Goal: Task Accomplishment & Management: Use online tool/utility

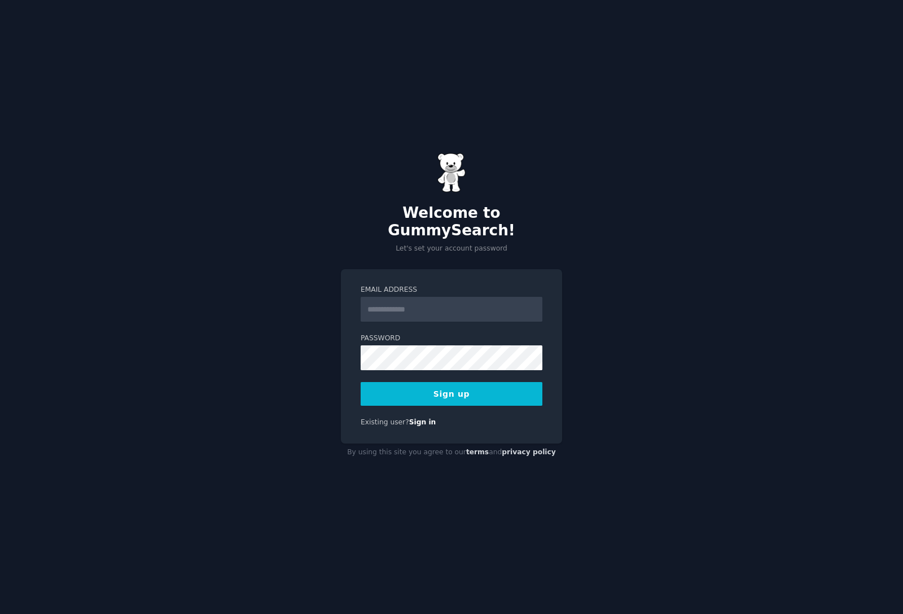
click at [466, 297] on input "Email Address" at bounding box center [452, 309] width 182 height 25
type input "**********"
click at [494, 383] on button "Sign up" at bounding box center [452, 394] width 182 height 24
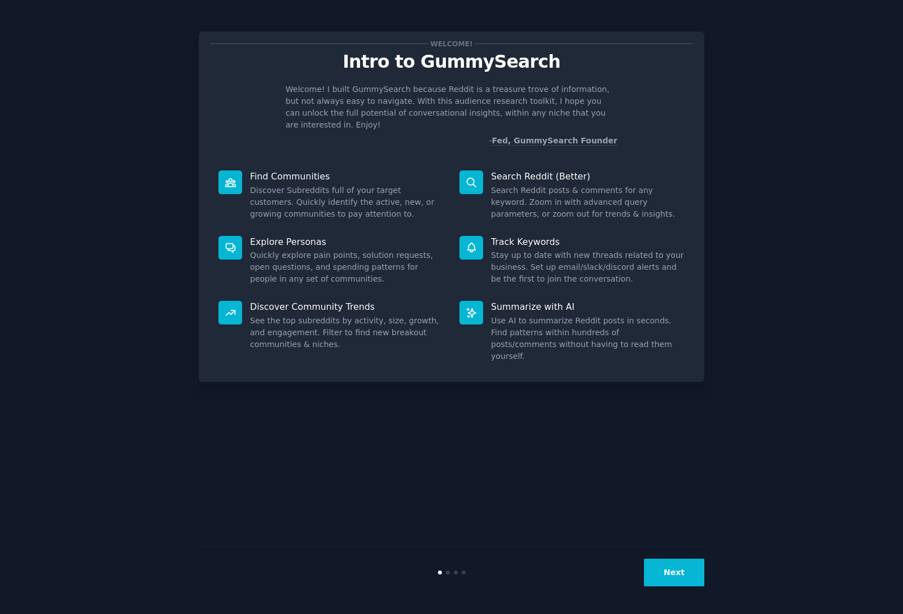
click at [763, 205] on div "Welcome! Intro to GummySearch Welcome! I built GummySearch because Reddit is a …" at bounding box center [451, 307] width 871 height 582
click at [693, 570] on button "Next" at bounding box center [674, 573] width 60 height 28
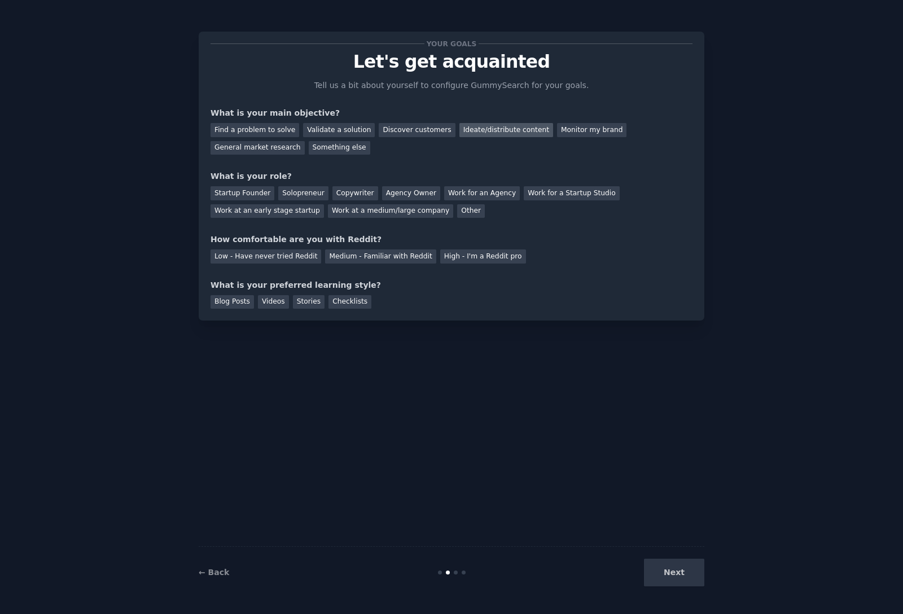
click at [468, 132] on div "Ideate/distribute content" at bounding box center [506, 130] width 94 height 14
click at [298, 192] on div "Solopreneur" at bounding box center [303, 193] width 50 height 14
click at [341, 260] on div "Medium - Familiar with Reddit" at bounding box center [380, 256] width 111 height 14
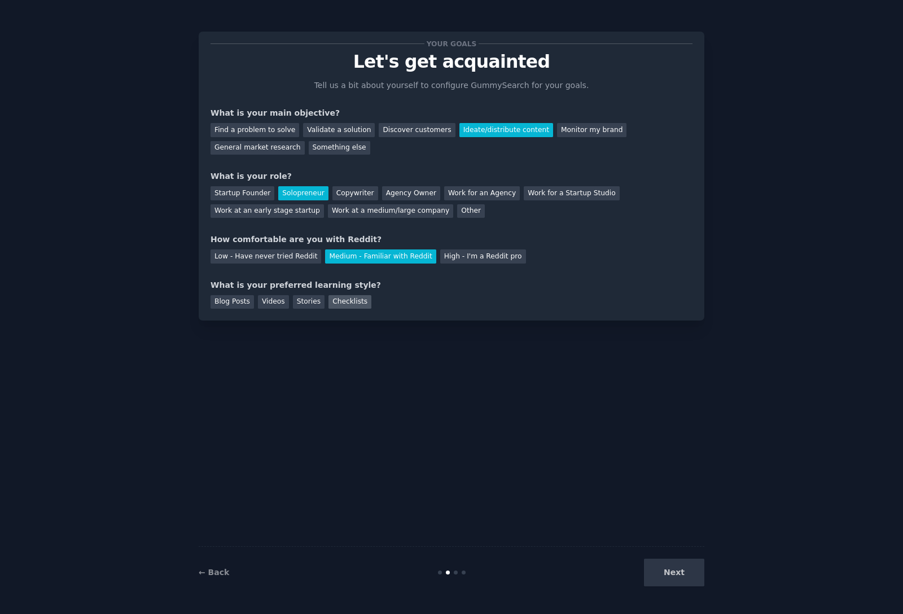
click at [358, 303] on div "Checklists" at bounding box center [349, 302] width 43 height 14
click at [688, 585] on button "Next" at bounding box center [674, 573] width 60 height 28
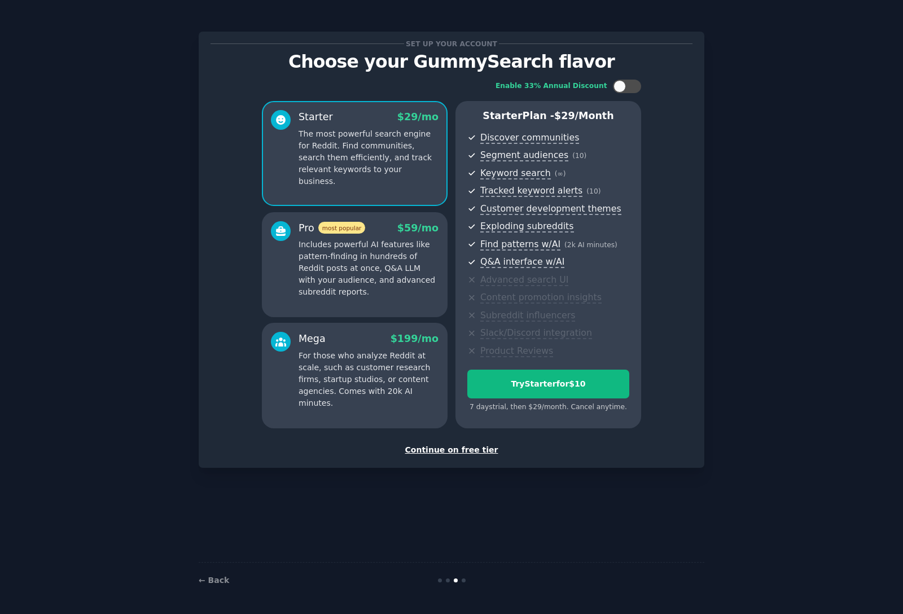
click at [481, 450] on div "Continue on free tier" at bounding box center [451, 450] width 482 height 12
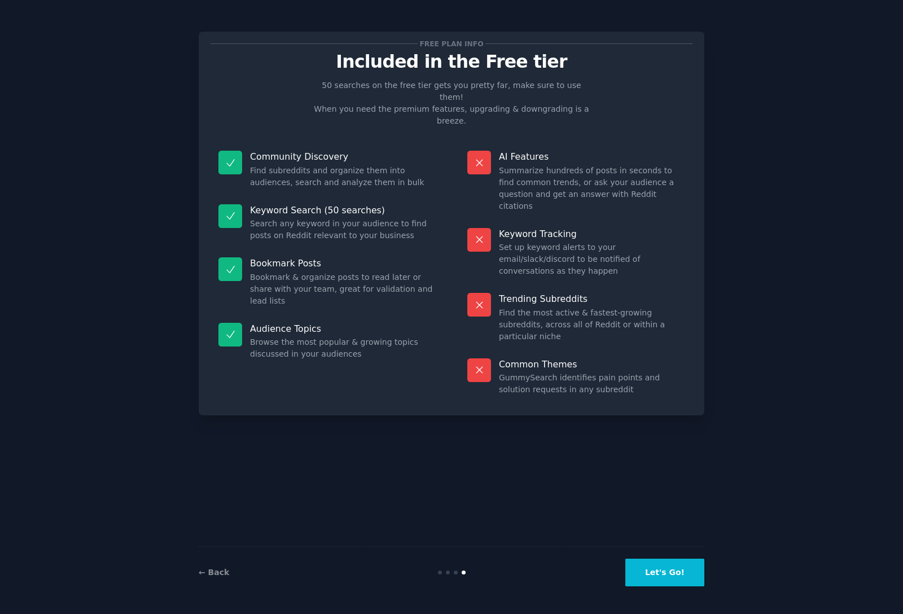
click at [668, 574] on button "Let's Go!" at bounding box center [664, 573] width 79 height 28
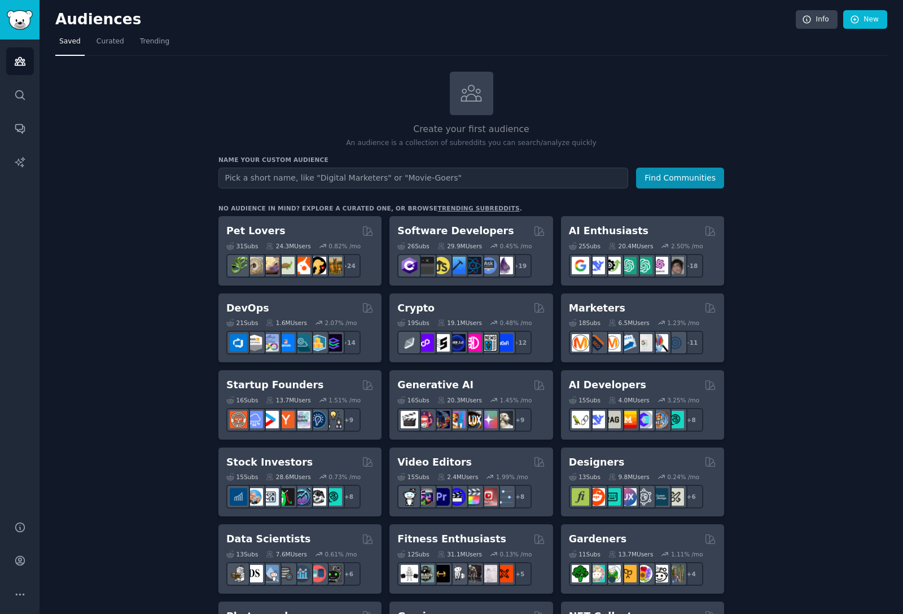
click at [437, 178] on input "text" at bounding box center [423, 178] width 410 height 21
type input "real estate photography"
click at [636, 168] on button "Find Communities" at bounding box center [680, 178] width 88 height 21
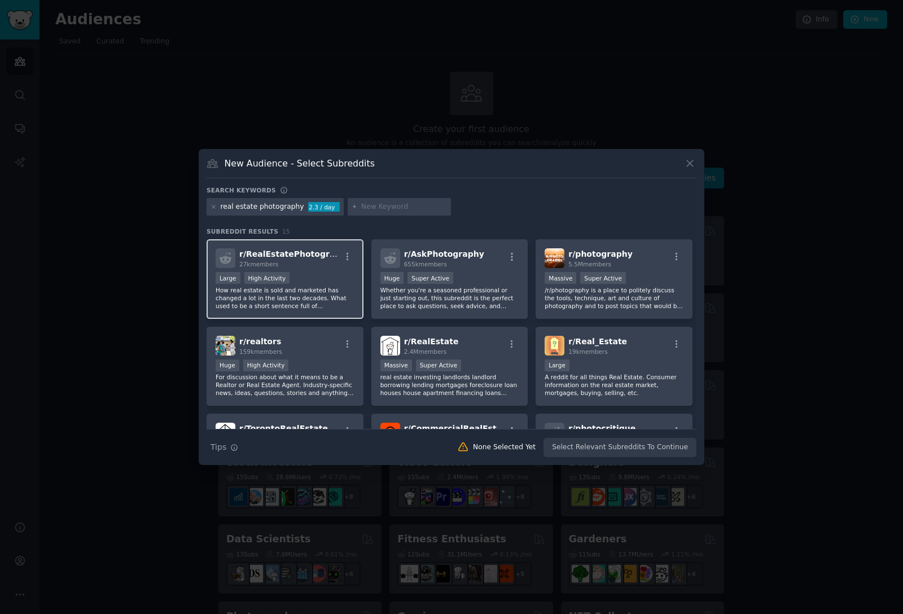
click at [329, 274] on div "Large High Activity" at bounding box center [285, 279] width 139 height 14
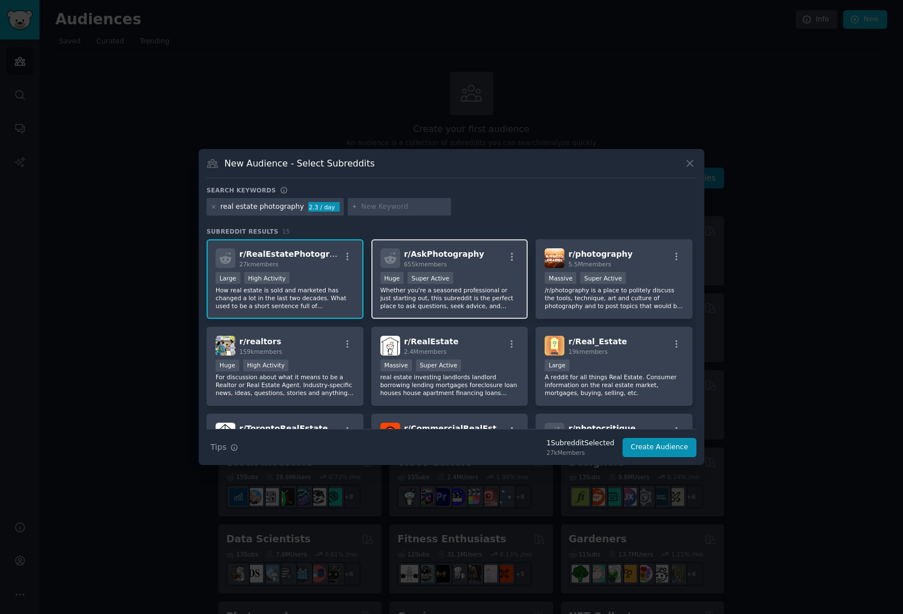
click at [487, 281] on div ">= 95th percentile for submissions / day Huge Super Active" at bounding box center [449, 279] width 139 height 14
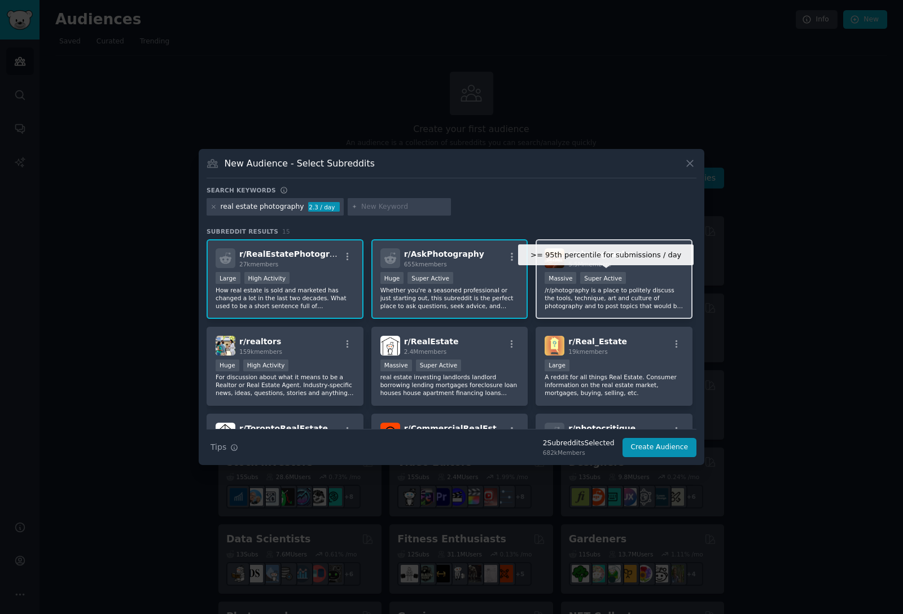
click at [609, 275] on div "Super Active" at bounding box center [603, 278] width 46 height 12
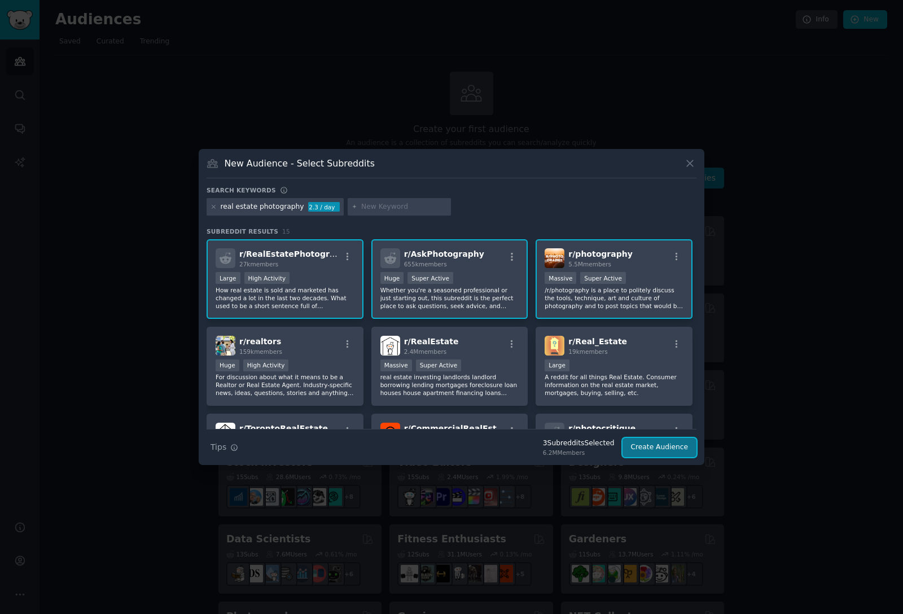
click at [689, 444] on button "Create Audience" at bounding box center [659, 447] width 74 height 19
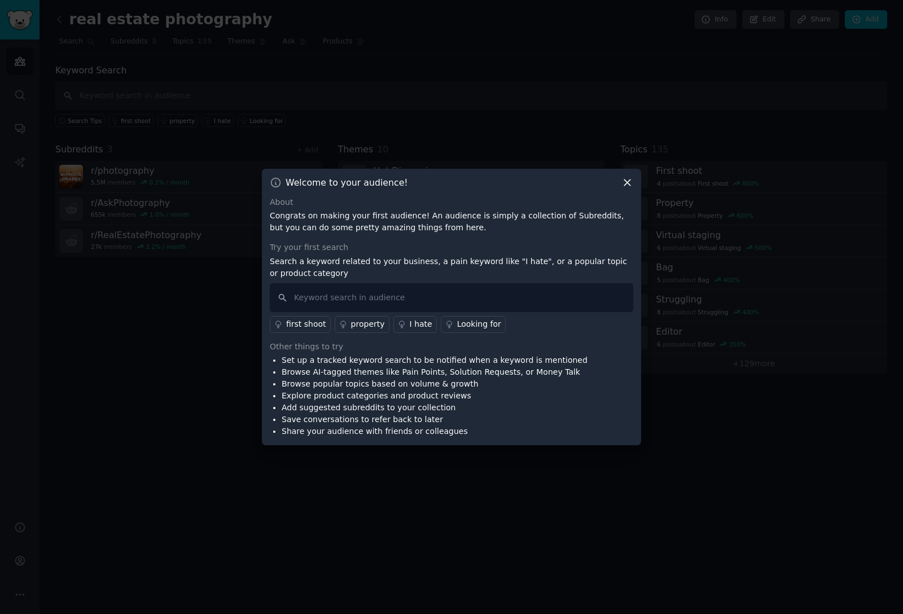
click at [627, 182] on div "Welcome to your audience! About Congrats on making your first audience! An audi…" at bounding box center [451, 307] width 379 height 277
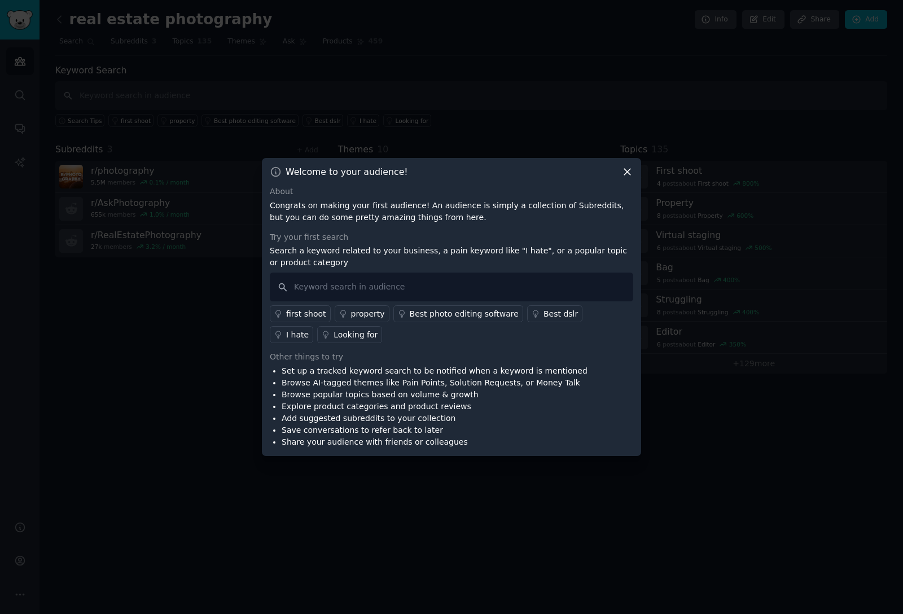
click at [629, 172] on icon at bounding box center [627, 172] width 12 height 12
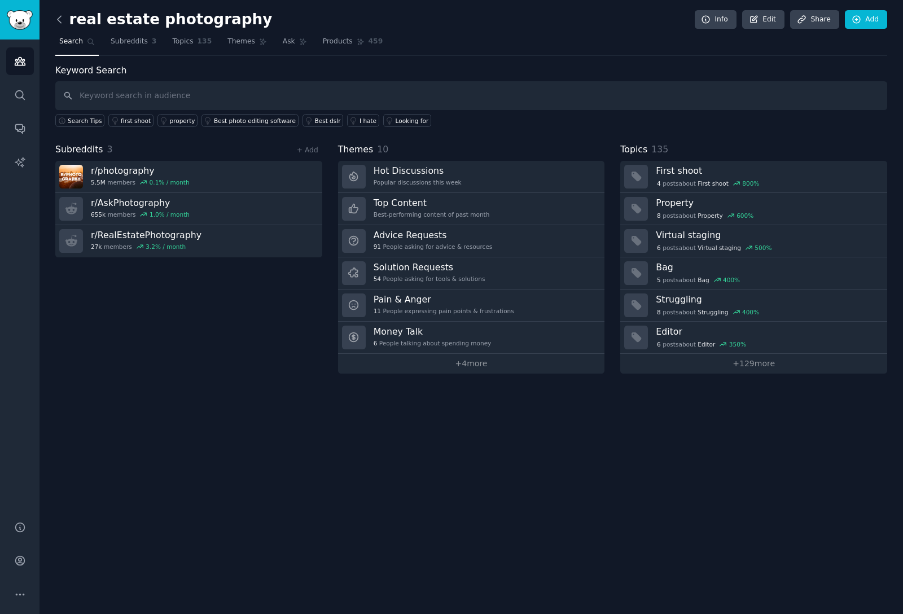
click at [59, 21] on icon at bounding box center [59, 19] width 3 height 7
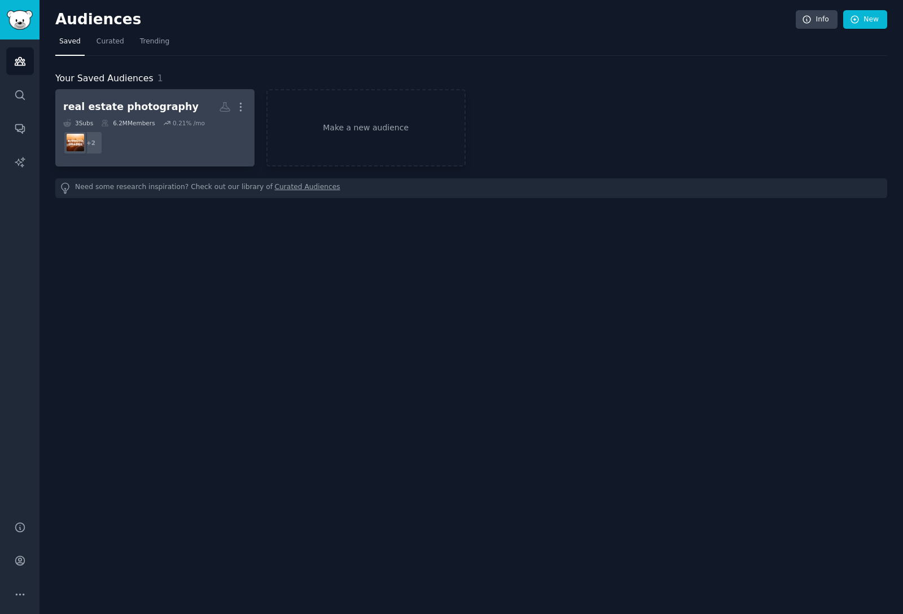
click at [146, 127] on dd "+ 2" at bounding box center [154, 143] width 183 height 32
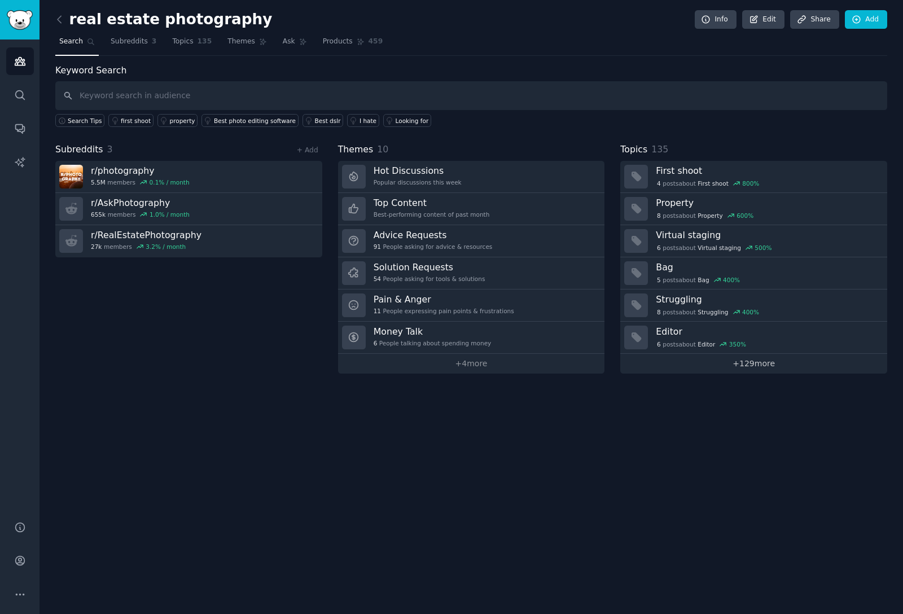
click at [743, 362] on link "+ 129 more" at bounding box center [753, 364] width 267 height 20
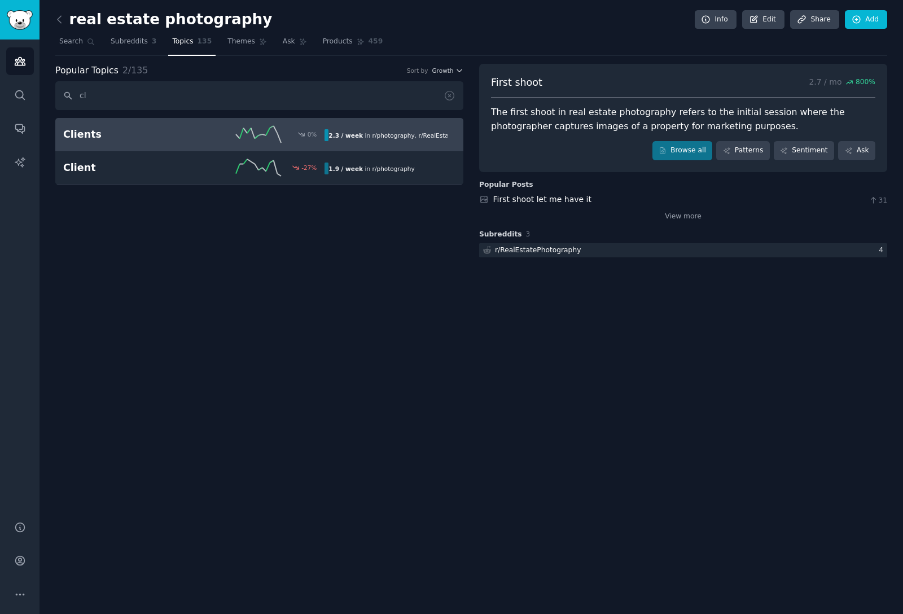
type input "cl"
click at [226, 126] on div "0 %" at bounding box center [259, 134] width 131 height 17
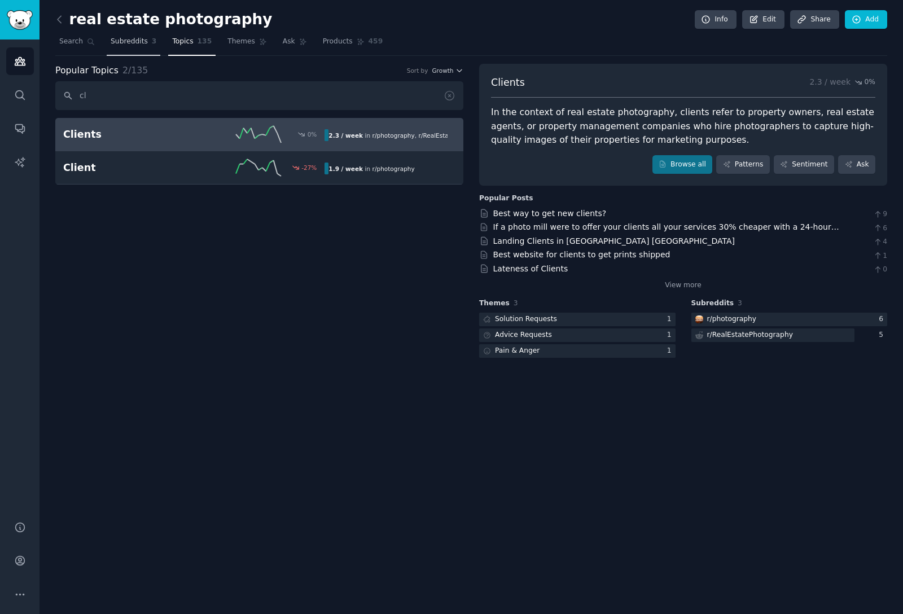
click at [126, 40] on span "Subreddits" at bounding box center [129, 42] width 37 height 10
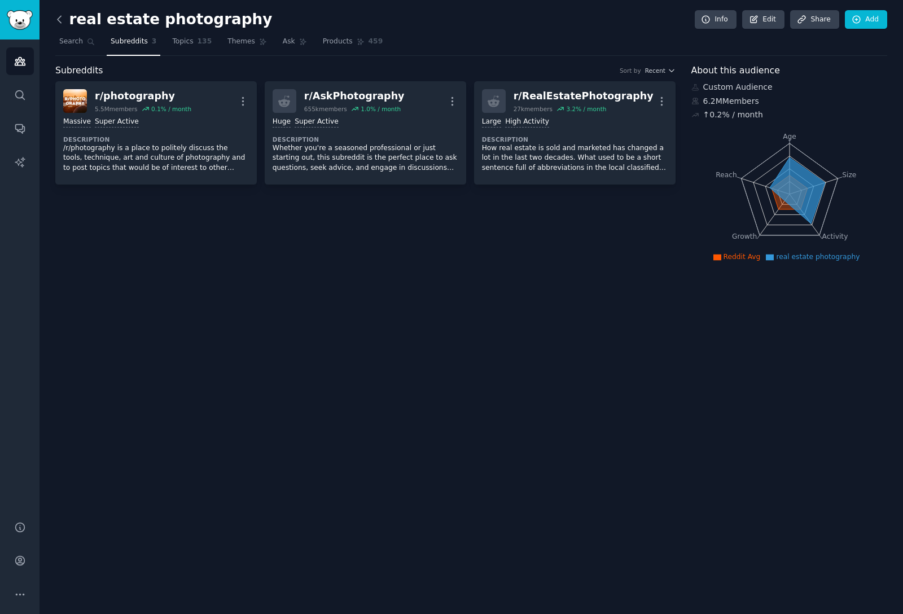
click at [55, 17] on icon at bounding box center [60, 20] width 12 height 12
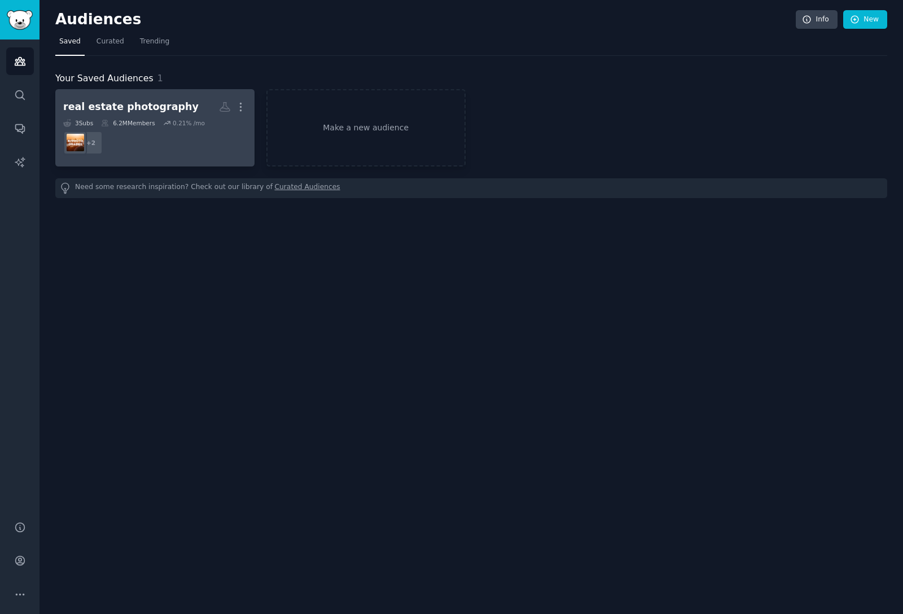
click at [190, 142] on dd "+ 2" at bounding box center [154, 143] width 183 height 32
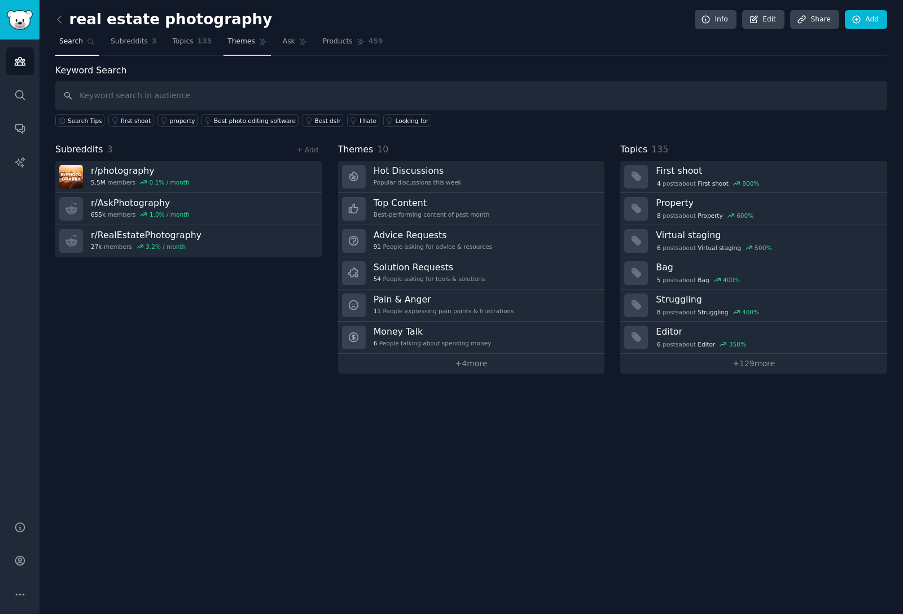
click at [247, 45] on span "Themes" at bounding box center [241, 42] width 28 height 10
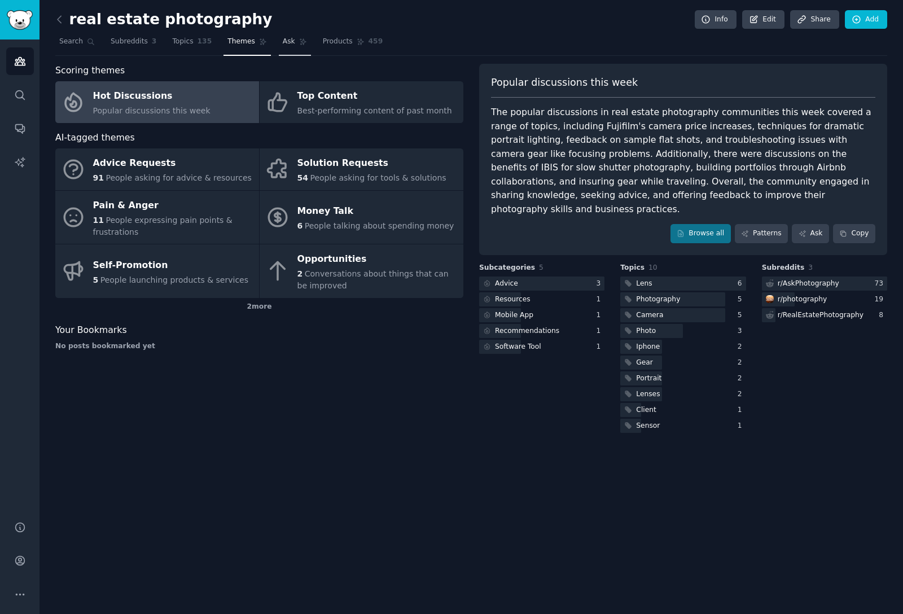
click at [284, 41] on span "Ask" at bounding box center [289, 42] width 12 height 10
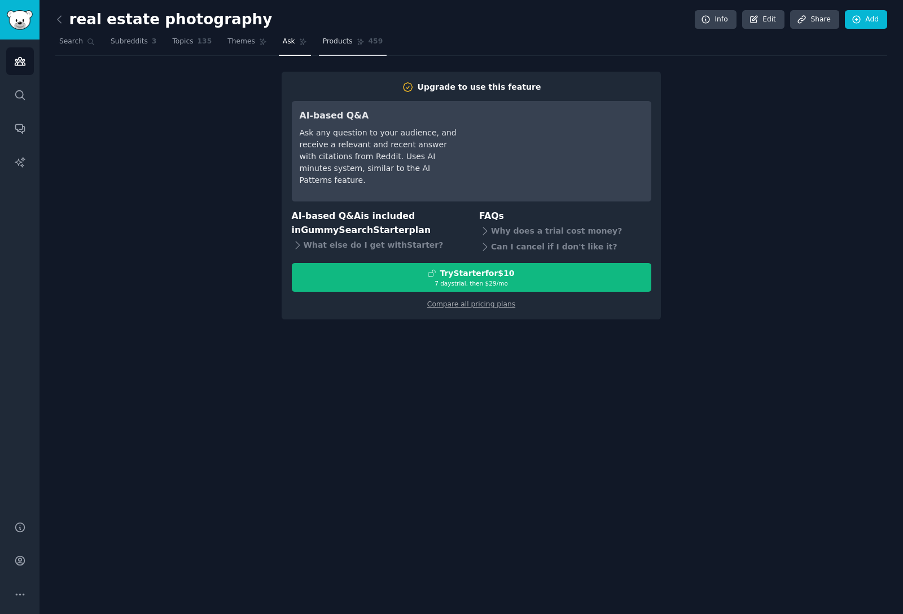
click at [333, 39] on span "Products" at bounding box center [338, 42] width 30 height 10
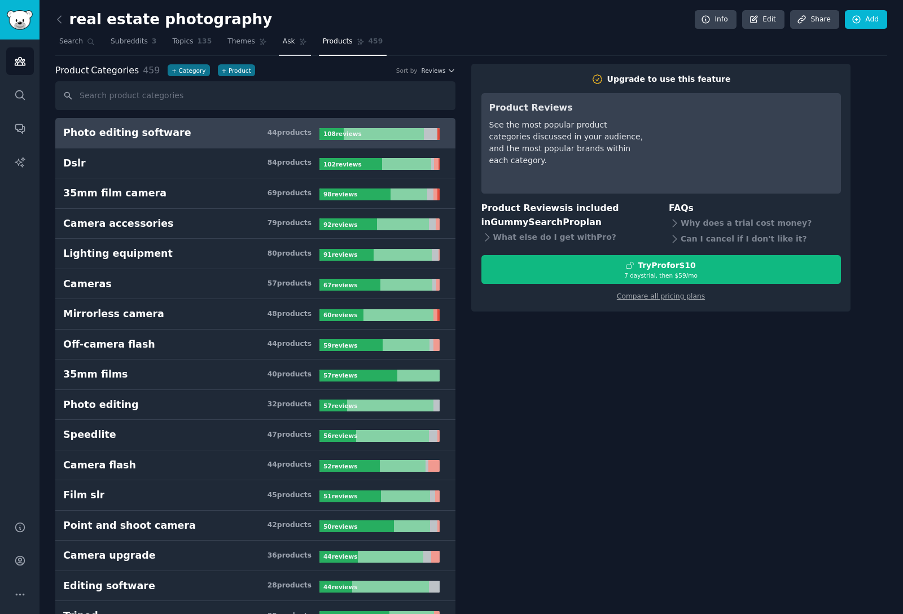
click at [279, 45] on link "Ask" at bounding box center [295, 44] width 32 height 23
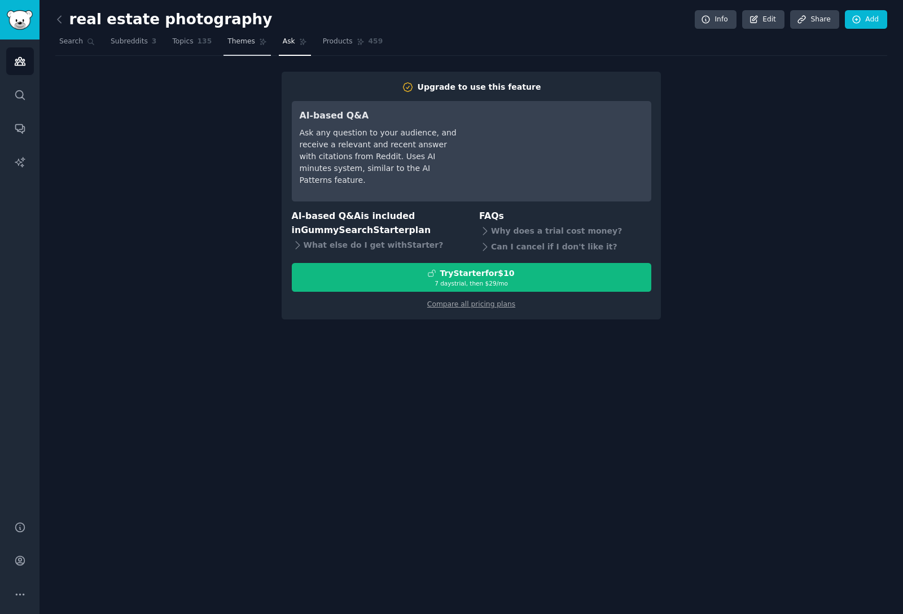
click at [243, 42] on span "Themes" at bounding box center [241, 42] width 28 height 10
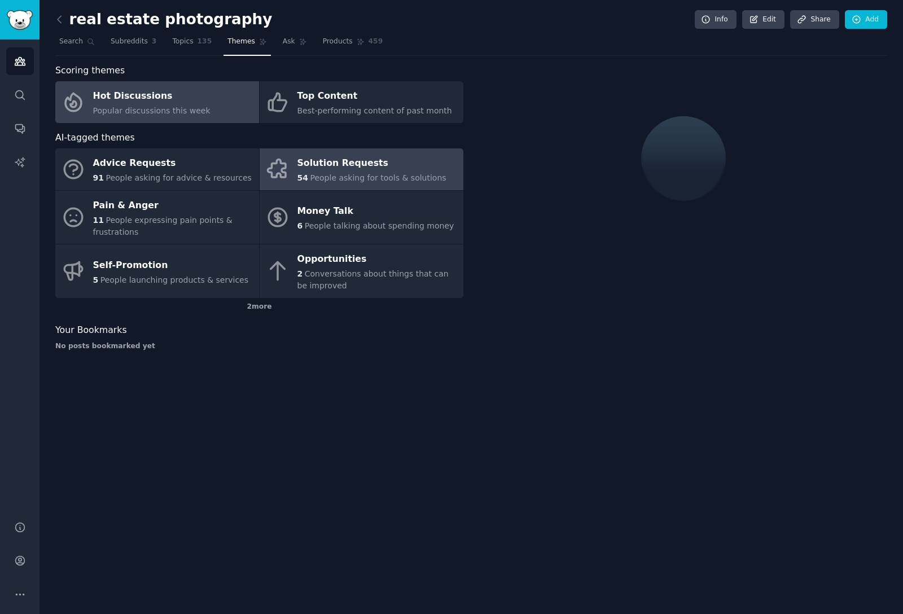
click at [311, 155] on div "Solution Requests" at bounding box center [371, 164] width 149 height 18
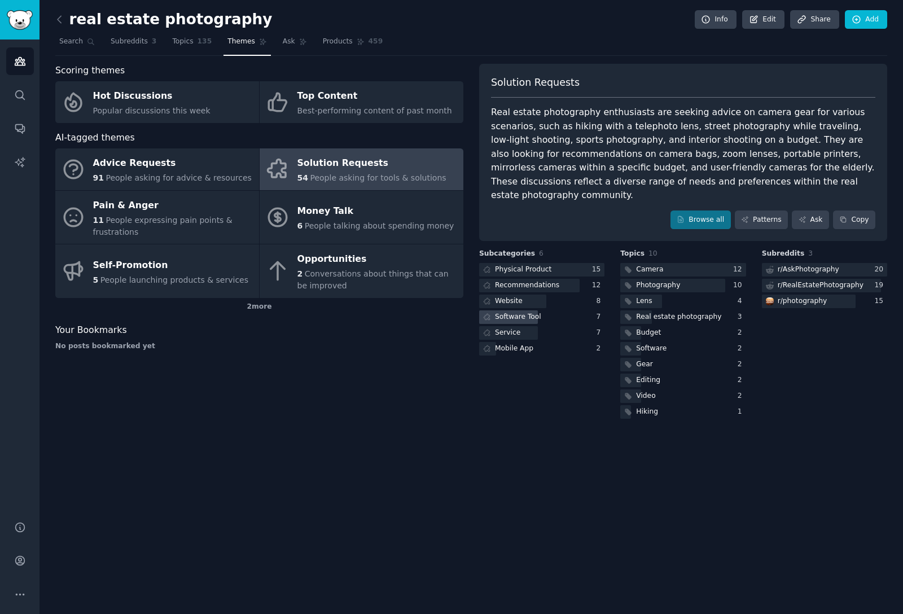
click at [511, 312] on div "Software Tool" at bounding box center [518, 317] width 46 height 10
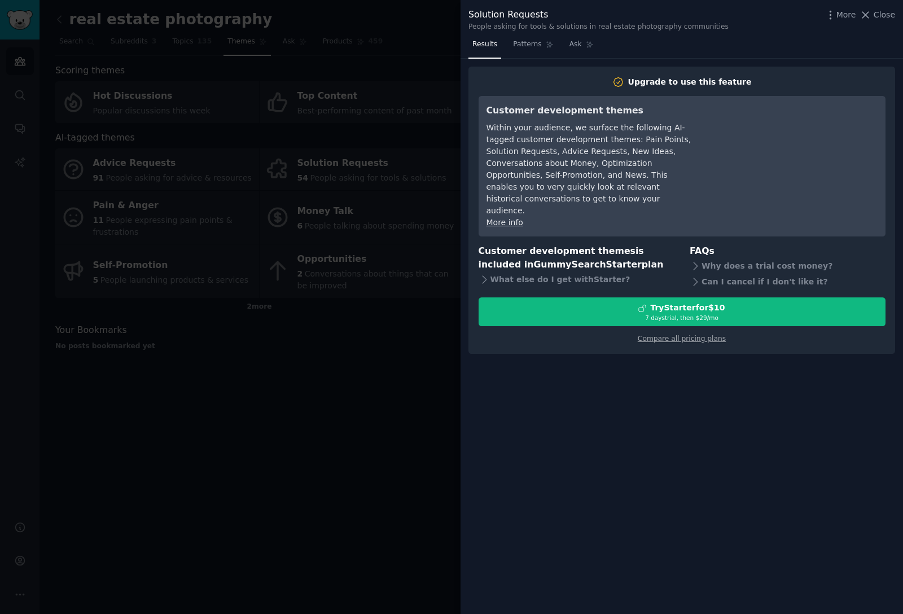
click at [358, 348] on div at bounding box center [451, 307] width 903 height 614
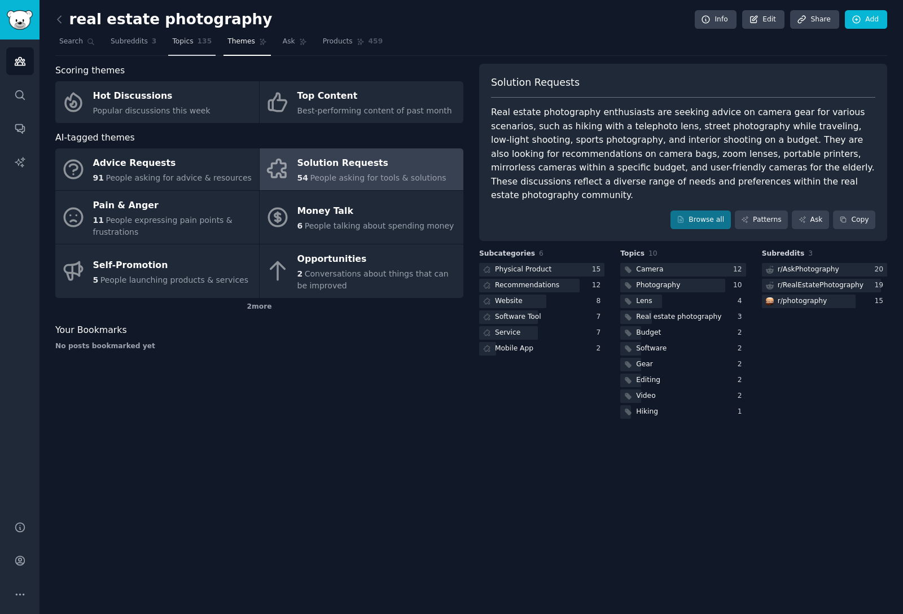
click at [188, 42] on span "Topics" at bounding box center [182, 42] width 21 height 10
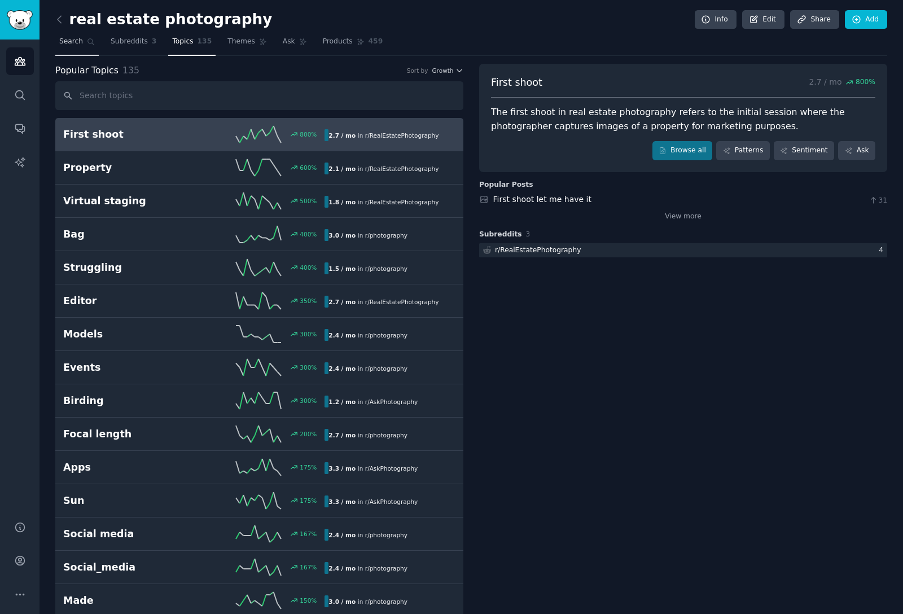
click at [74, 48] on link "Search" at bounding box center [76, 44] width 43 height 23
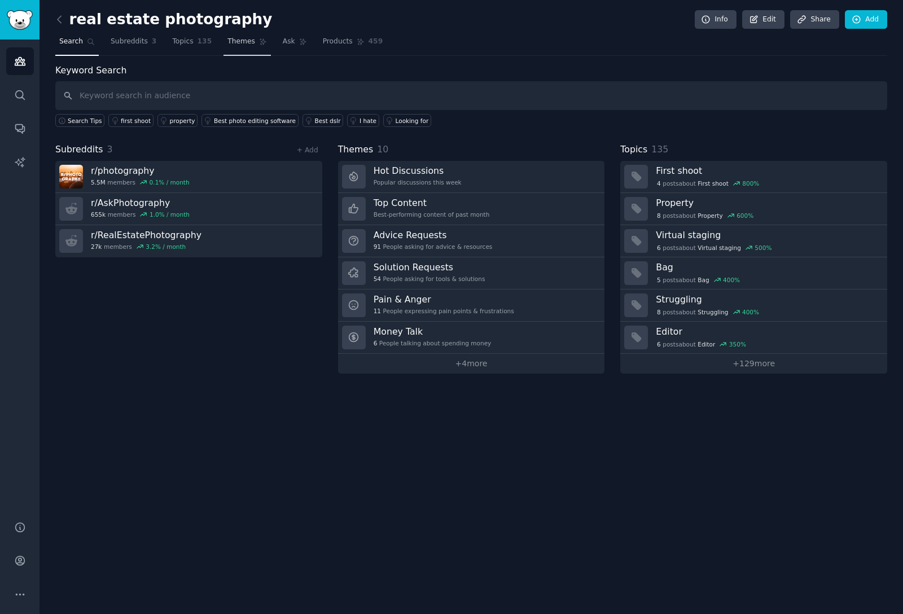
click at [240, 43] on span "Themes" at bounding box center [241, 42] width 28 height 10
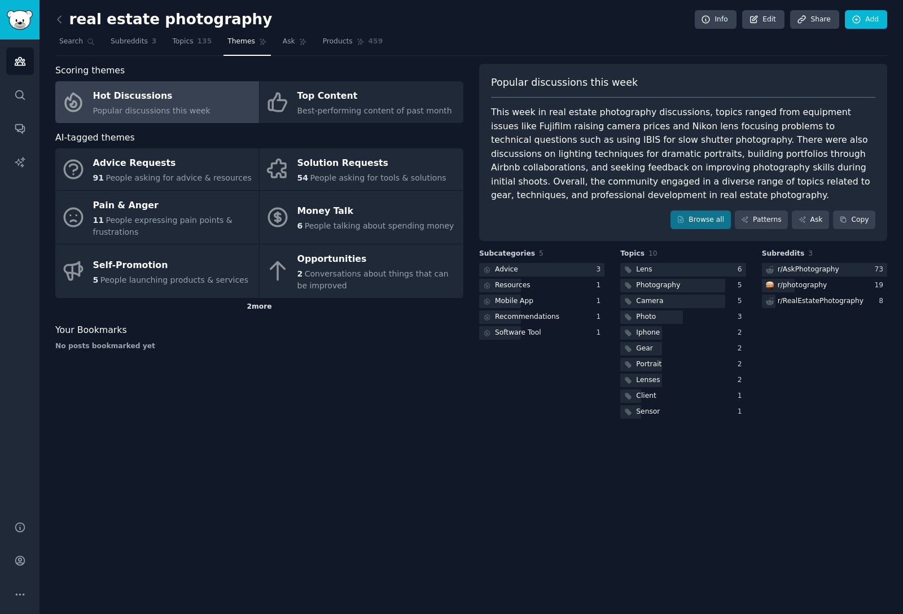
click at [251, 300] on div "2 more" at bounding box center [259, 307] width 408 height 18
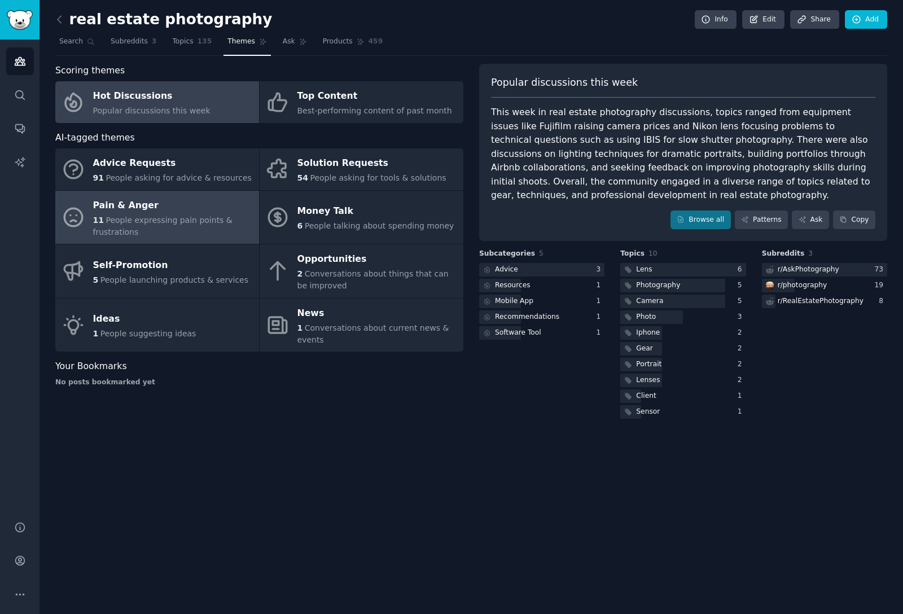
click at [203, 222] on span "People expressing pain points & frustrations" at bounding box center [162, 226] width 139 height 21
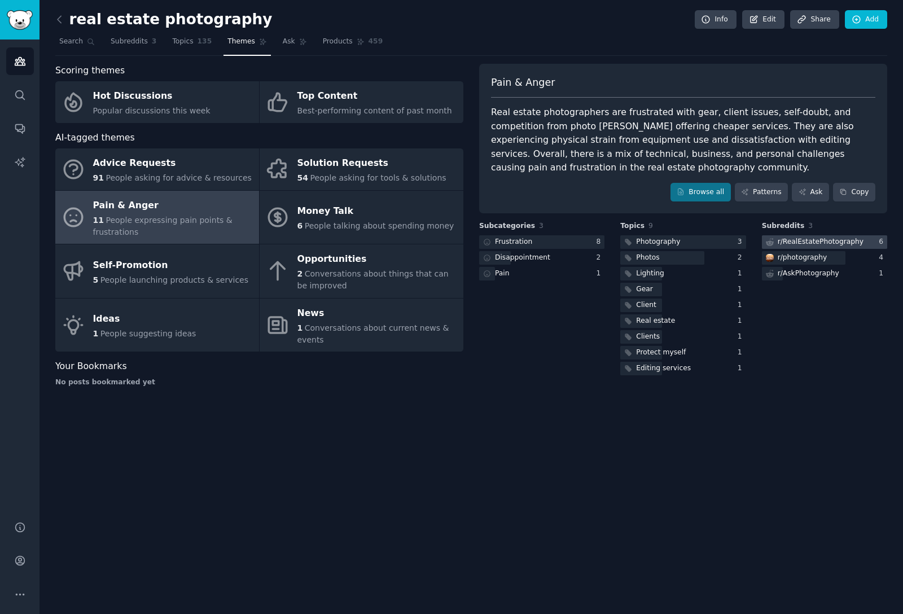
click at [785, 240] on div "r/ RealEstatePhotography" at bounding box center [821, 242] width 86 height 10
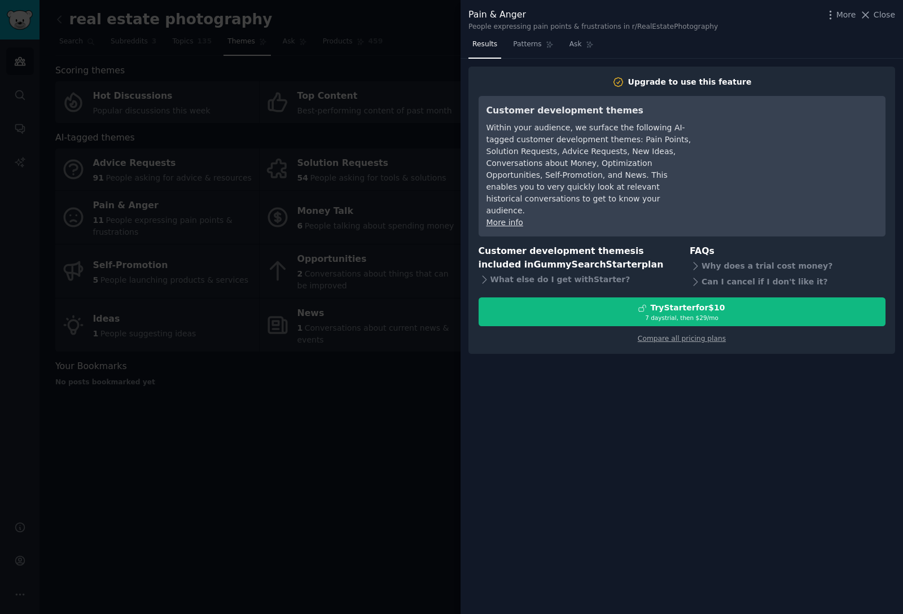
click at [367, 498] on div at bounding box center [451, 307] width 903 height 614
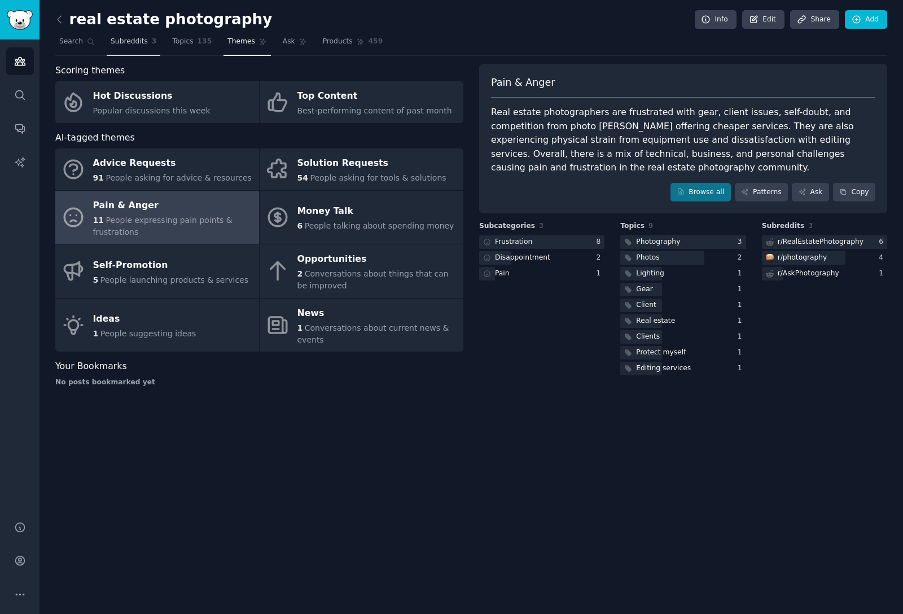
click at [122, 39] on span "Subreddits" at bounding box center [129, 42] width 37 height 10
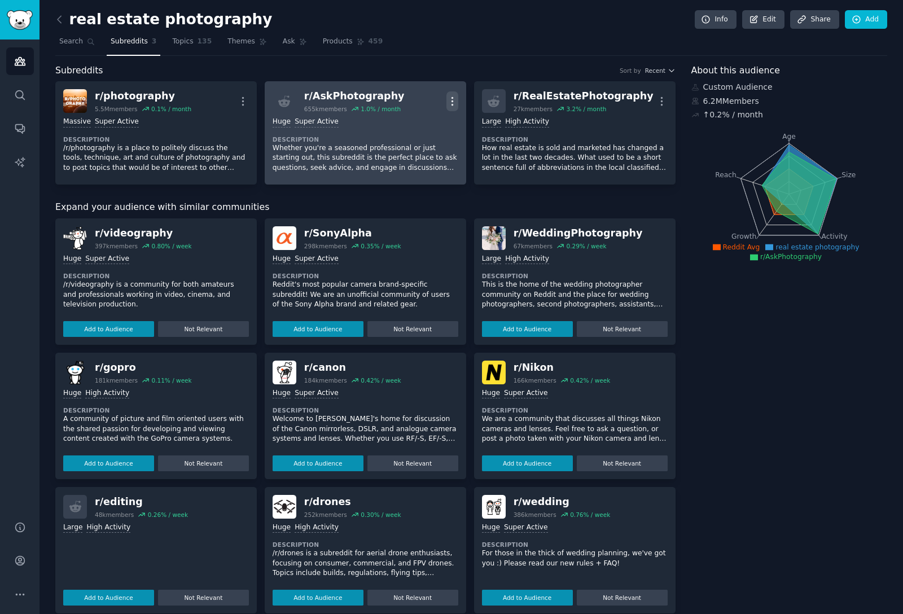
click at [446, 100] on icon "button" at bounding box center [452, 101] width 12 height 12
click at [420, 142] on div "Delete" at bounding box center [406, 145] width 67 height 24
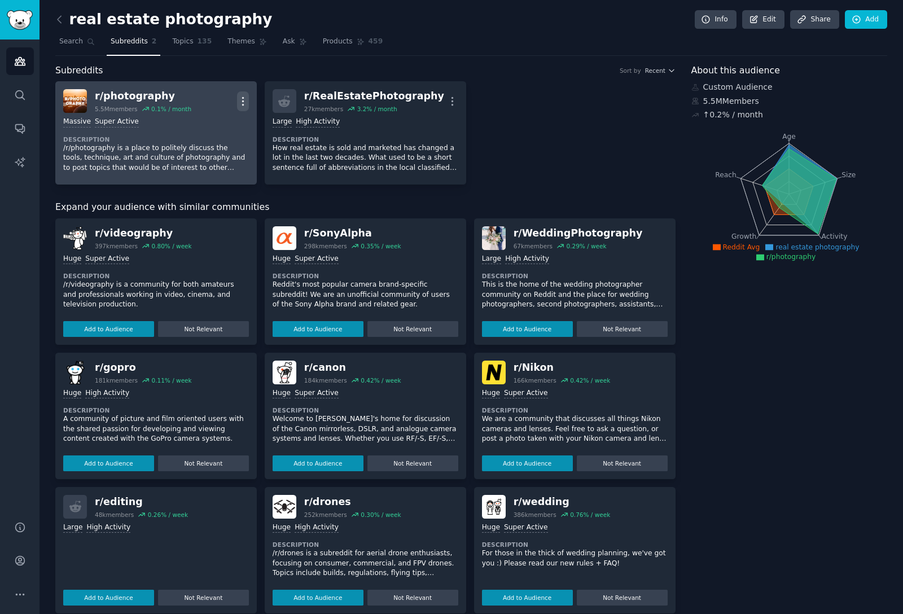
click at [244, 102] on icon "button" at bounding box center [243, 101] width 12 height 12
click at [220, 142] on div "Delete" at bounding box center [197, 145] width 67 height 24
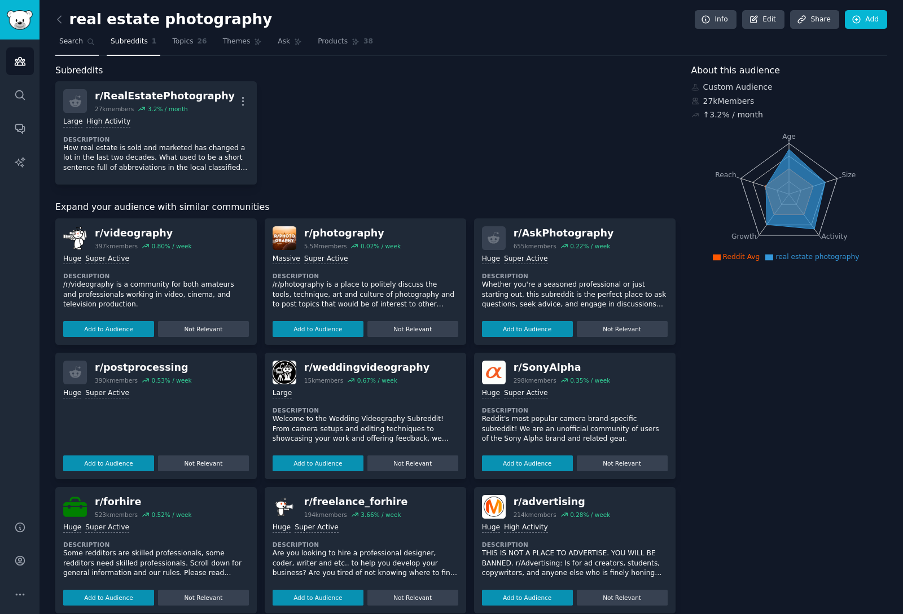
click at [76, 44] on span "Search" at bounding box center [71, 42] width 24 height 10
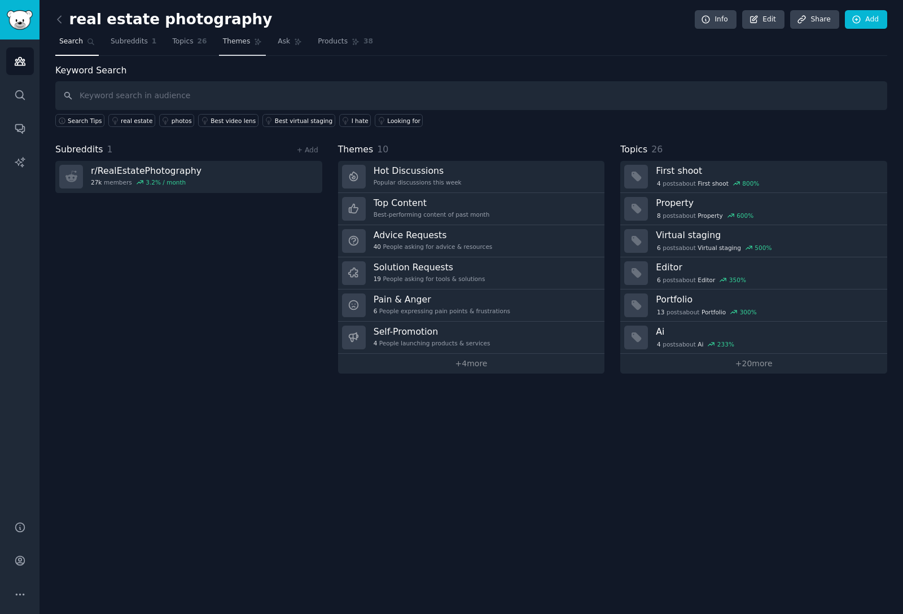
click at [234, 40] on span "Themes" at bounding box center [237, 42] width 28 height 10
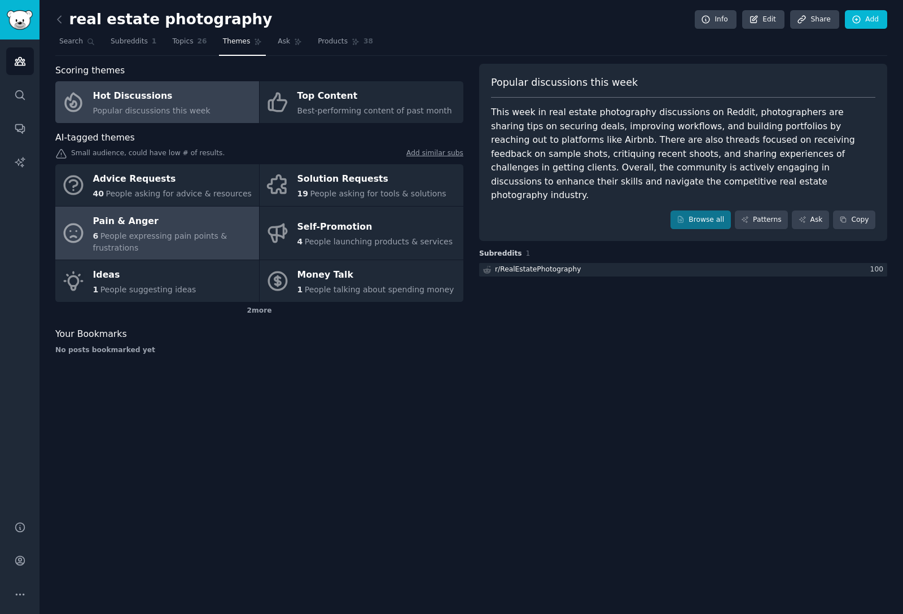
click at [193, 222] on div "Pain & Anger" at bounding box center [173, 221] width 160 height 18
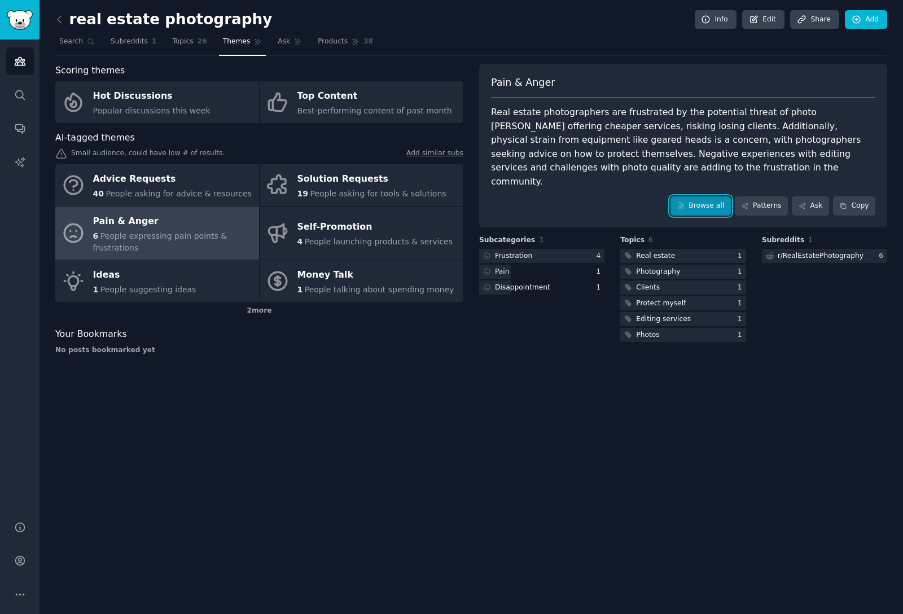
click at [697, 196] on link "Browse all" at bounding box center [700, 205] width 60 height 19
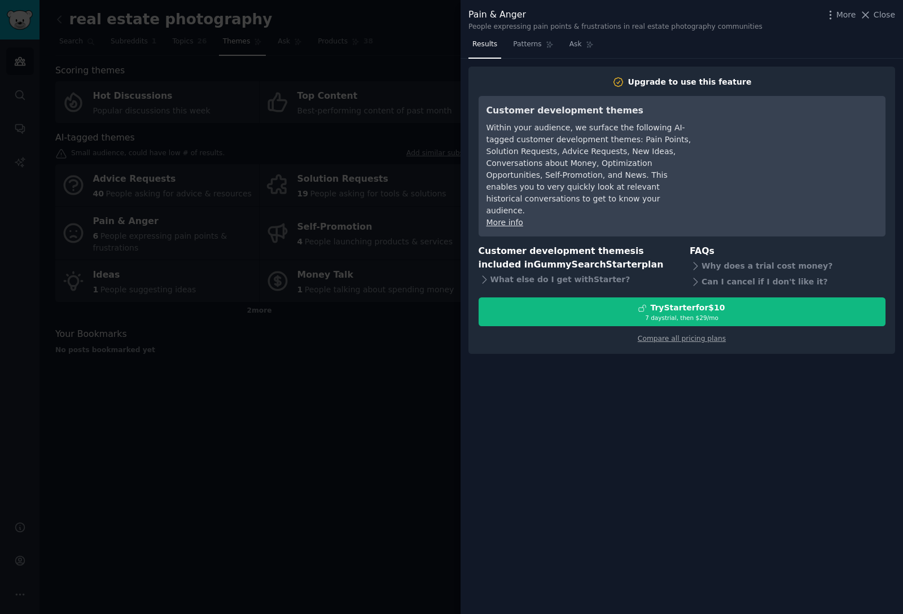
click at [438, 424] on div at bounding box center [451, 307] width 903 height 614
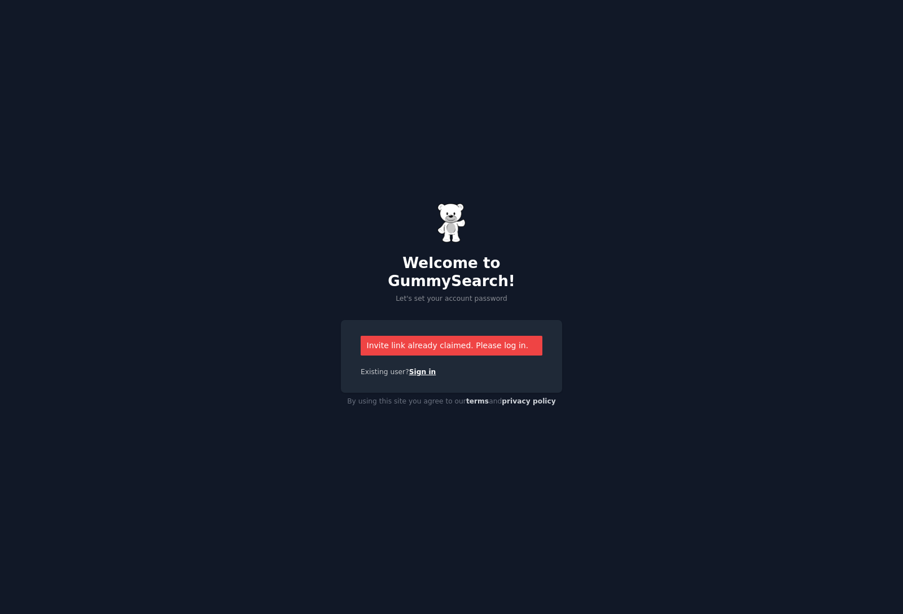
click at [426, 368] on link "Sign in" at bounding box center [422, 372] width 27 height 8
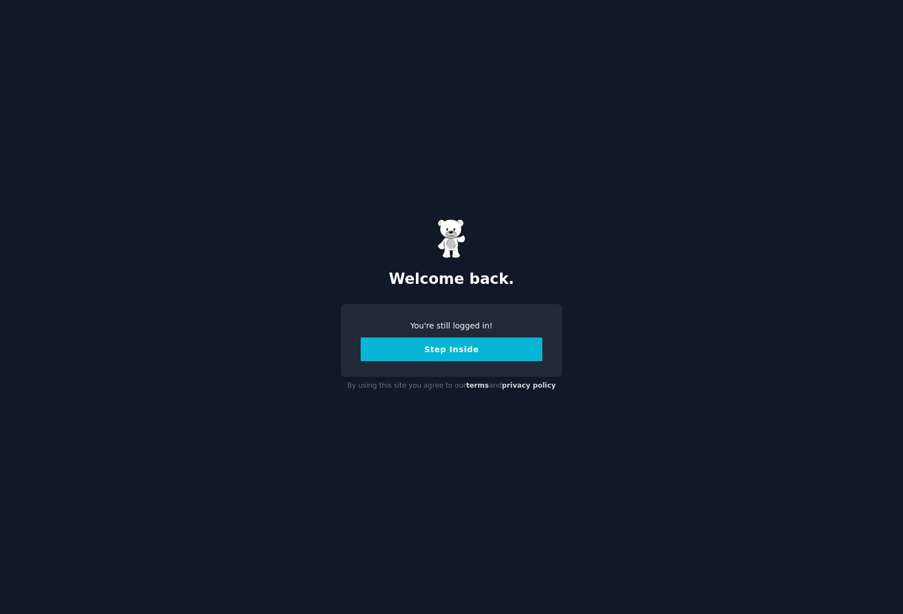
click at [439, 354] on button "Step Inside" at bounding box center [452, 349] width 182 height 24
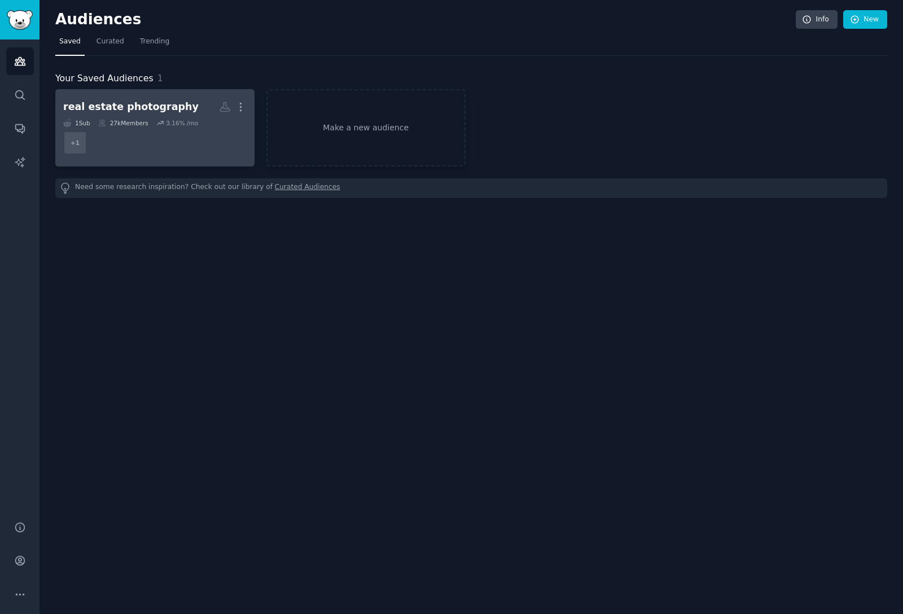
click at [231, 141] on dd "+ 1" at bounding box center [154, 143] width 183 height 32
